Goal: Information Seeking & Learning: Learn about a topic

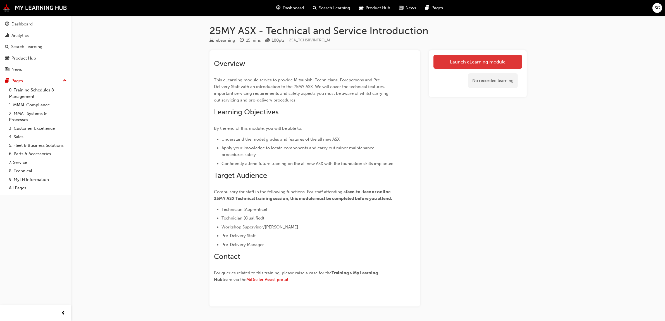
click at [481, 63] on link "Launch eLearning module" at bounding box center [478, 62] width 89 height 14
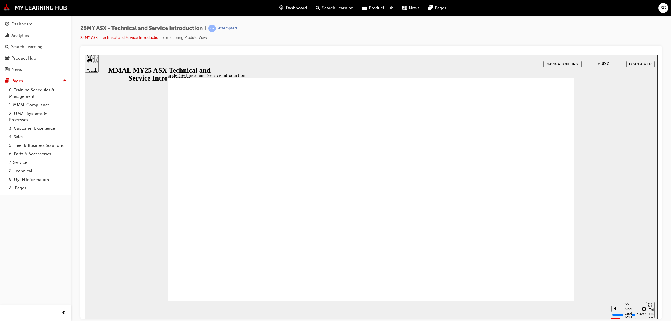
drag, startPoint x: 531, startPoint y: 225, endPoint x: 534, endPoint y: 227, distance: 3.1
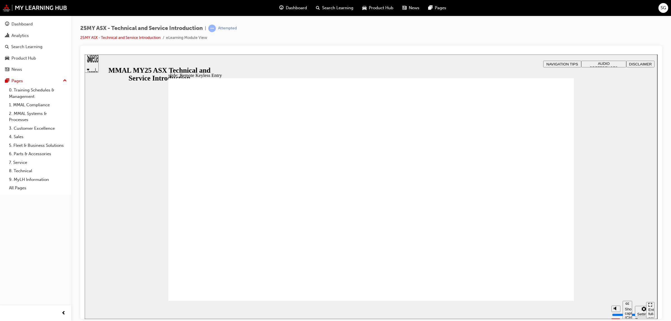
type input "21"
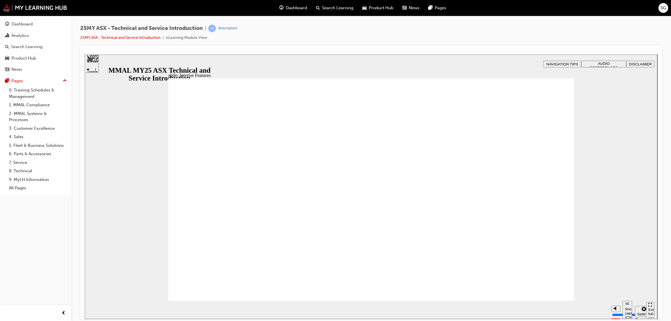
drag, startPoint x: 555, startPoint y: 80, endPoint x: 550, endPoint y: 88, distance: 8.5
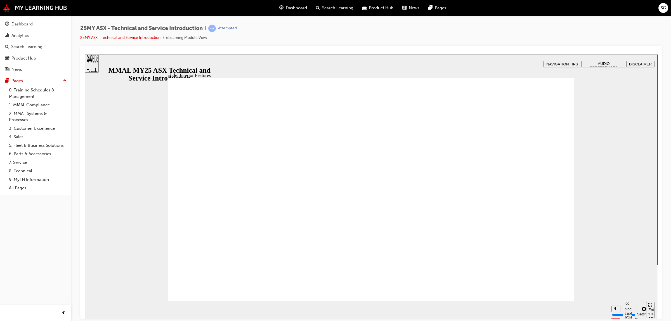
type input "17"
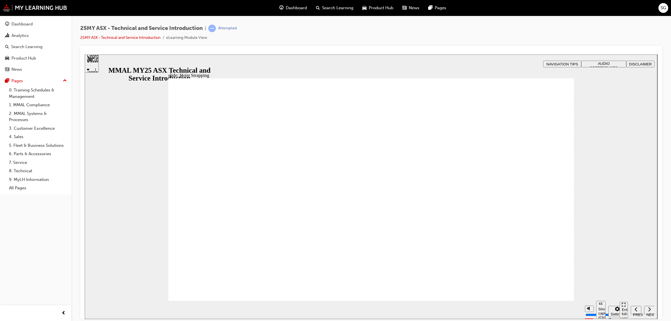
drag, startPoint x: 510, startPoint y: 286, endPoint x: 508, endPoint y: 290, distance: 4.7
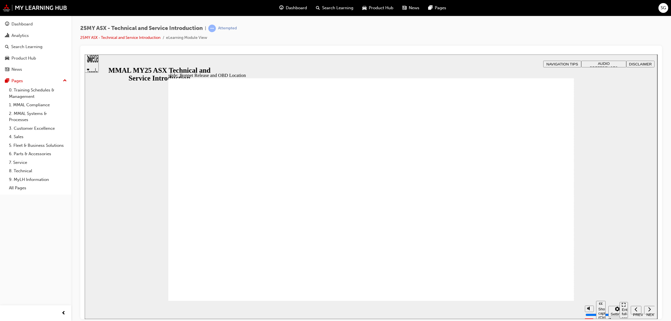
drag, startPoint x: 365, startPoint y: 245, endPoint x: 367, endPoint y: 244, distance: 3.0
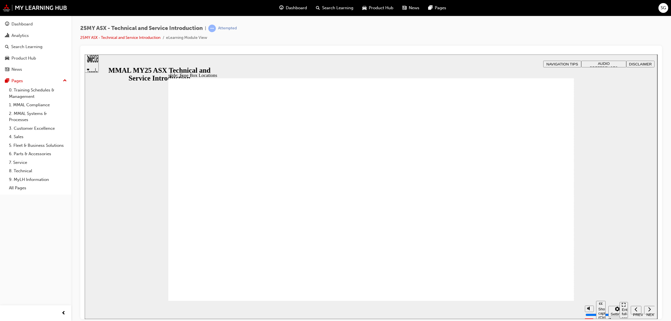
drag, startPoint x: 428, startPoint y: 264, endPoint x: 453, endPoint y: 251, distance: 28.5
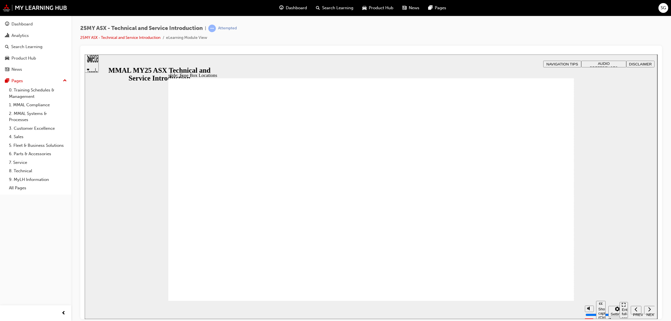
click at [151, 196] on div "slide: Engine OIL Rectangle 2 Engine Oil Click on the images below to discover …" at bounding box center [371, 186] width 572 height 264
